Goal: Check status: Verify the current state of an ongoing process or item

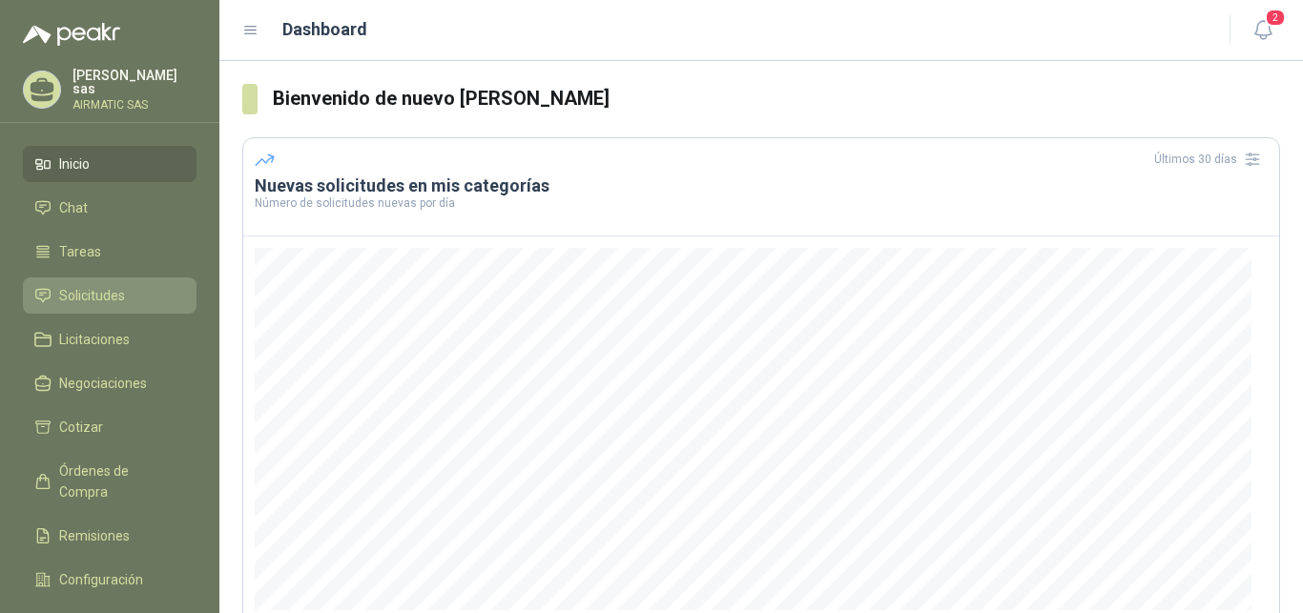
click at [133, 296] on li "Solicitudes" at bounding box center [109, 295] width 151 height 21
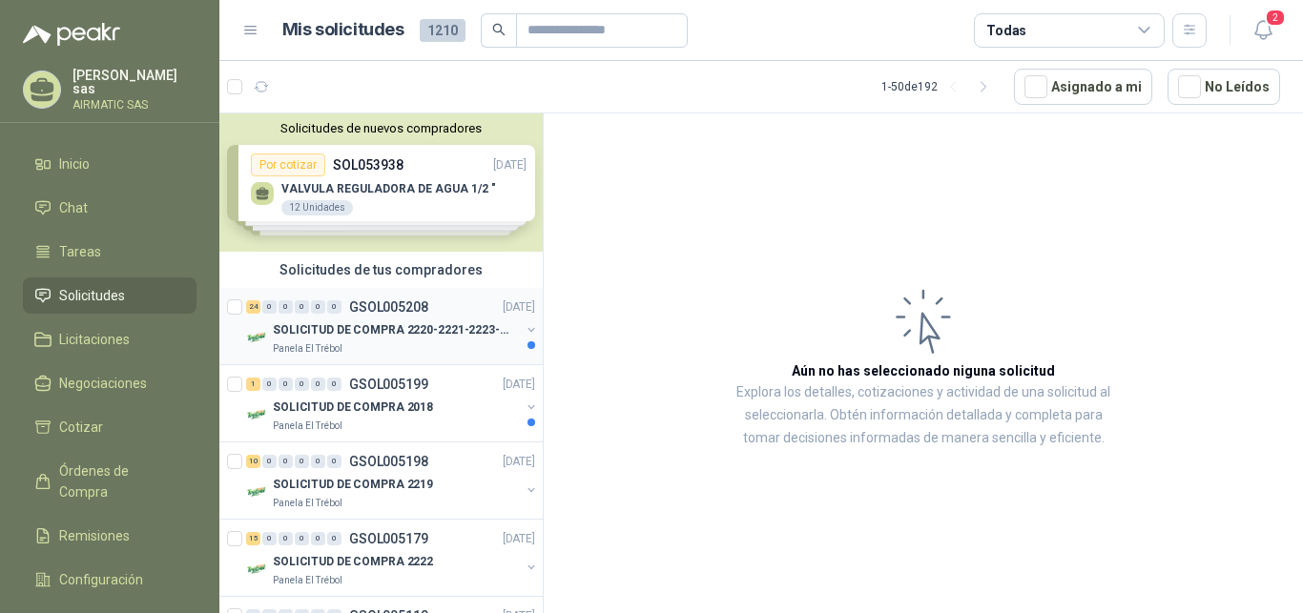
click at [418, 332] on p "SOLICITUD DE COMPRA 2220-2221-2223-2224" at bounding box center [392, 330] width 238 height 18
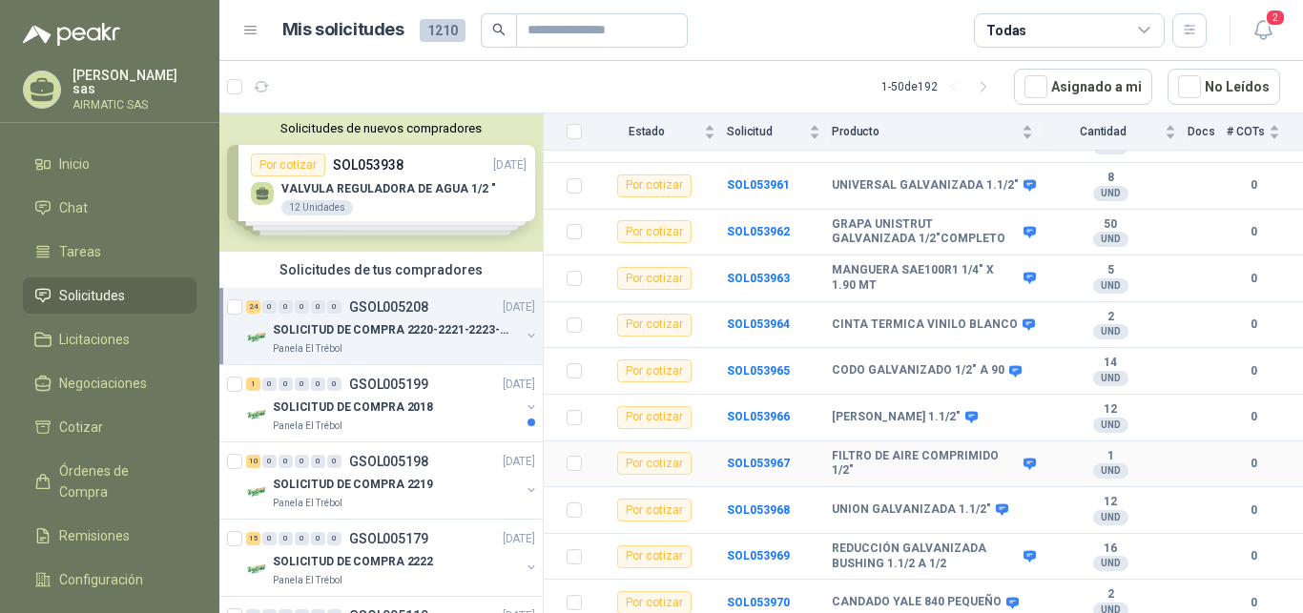
scroll to position [799, 0]
